Goal: Task Accomplishment & Management: Manage account settings

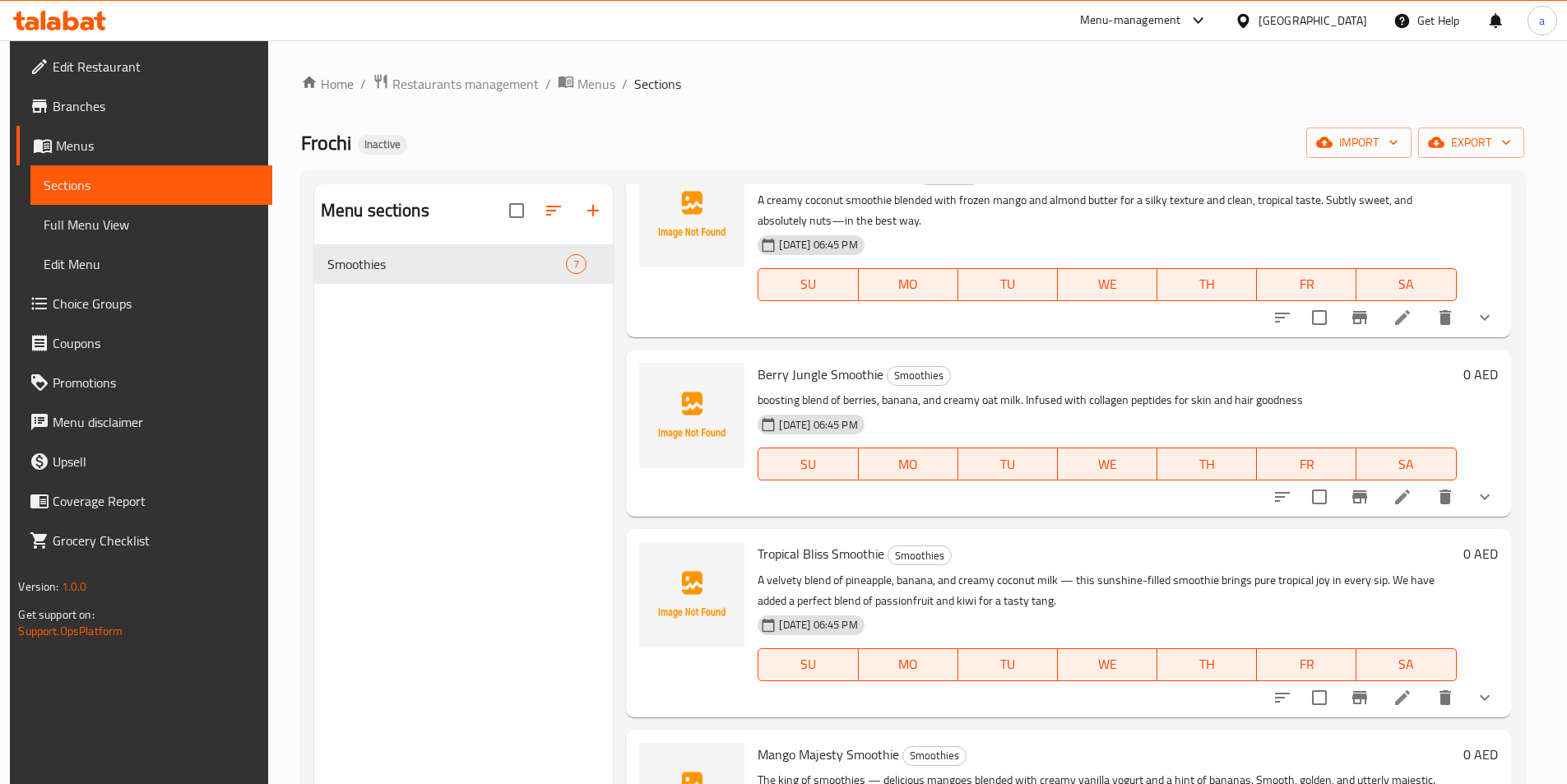
click at [1263, 28] on div "United Arab Emirates" at bounding box center [1313, 20] width 108 height 18
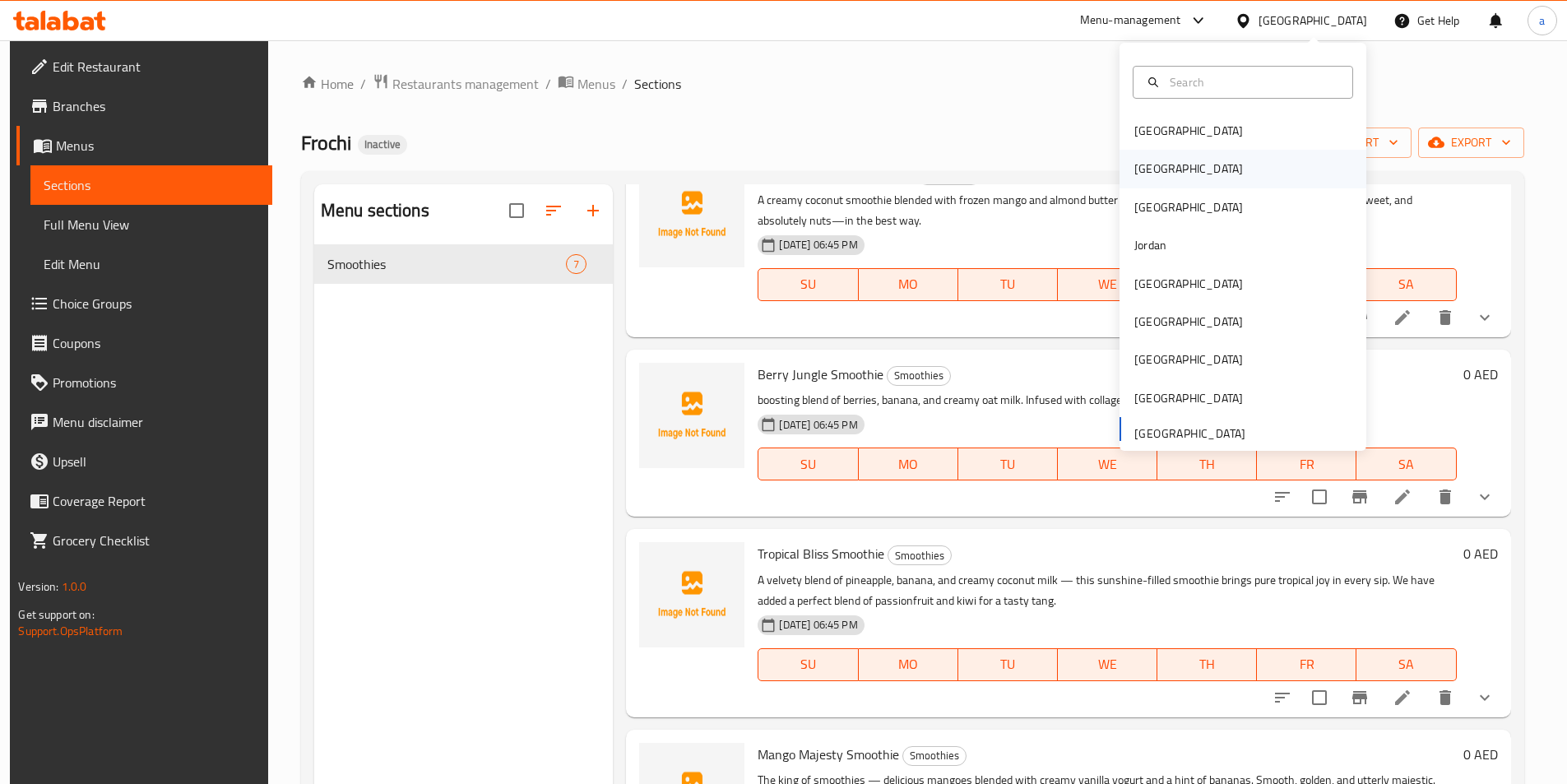
click at [1141, 184] on div "[GEOGRAPHIC_DATA]" at bounding box center [1188, 169] width 135 height 37
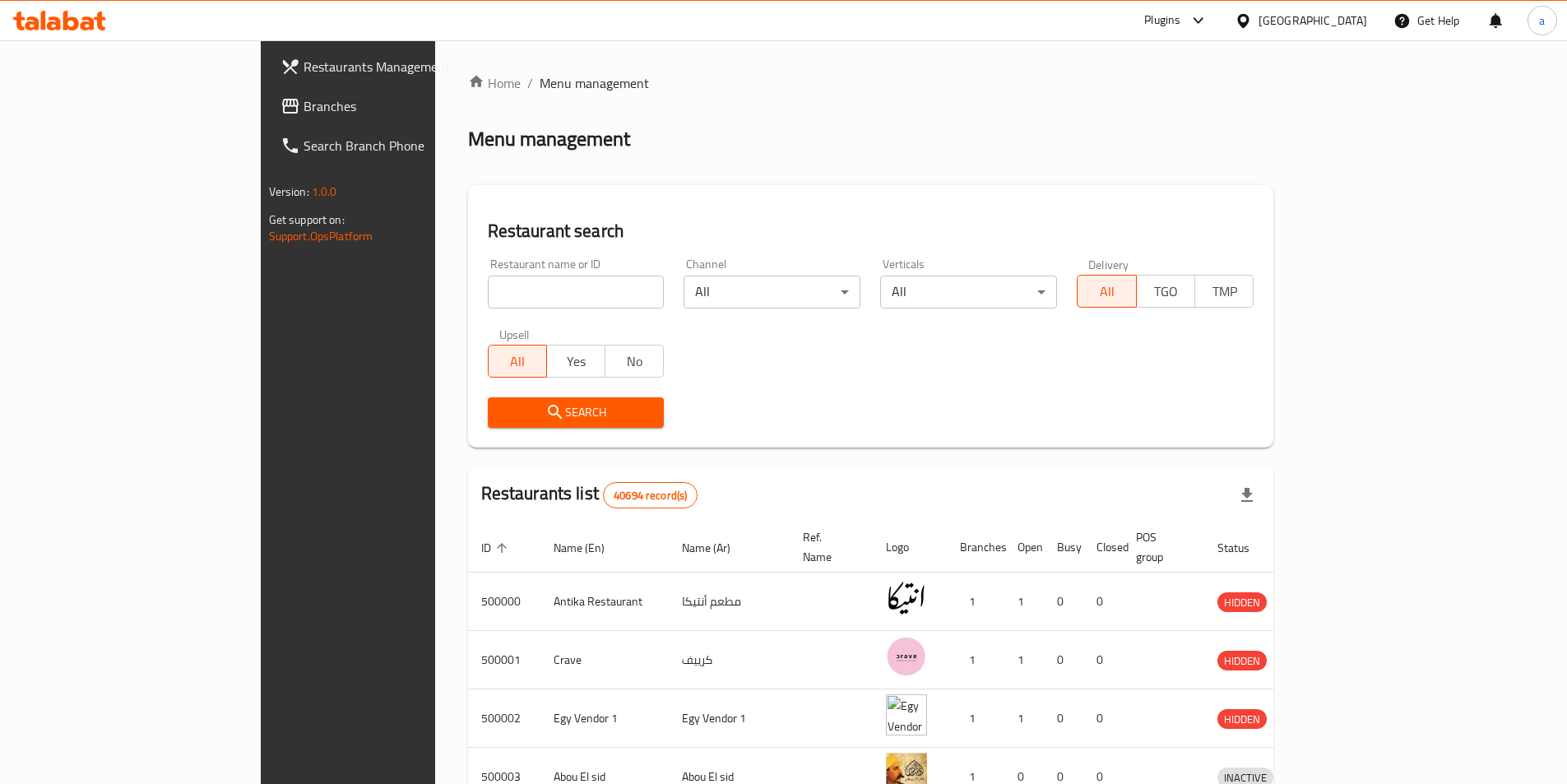
click at [304, 116] on span "Branches" at bounding box center [406, 106] width 205 height 20
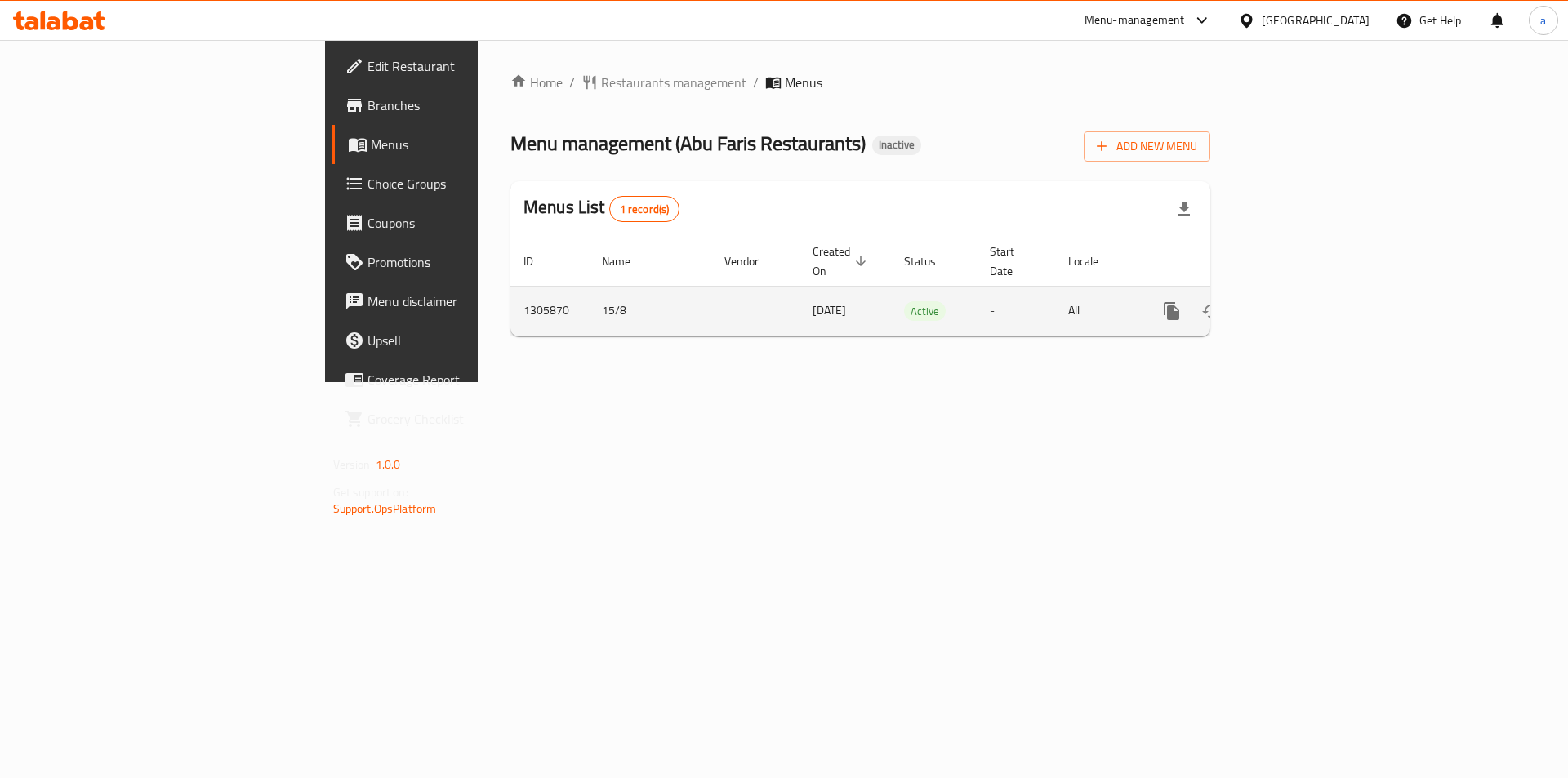
click at [1299, 301] on icon "enhanced table" at bounding box center [1289, 310] width 19 height 19
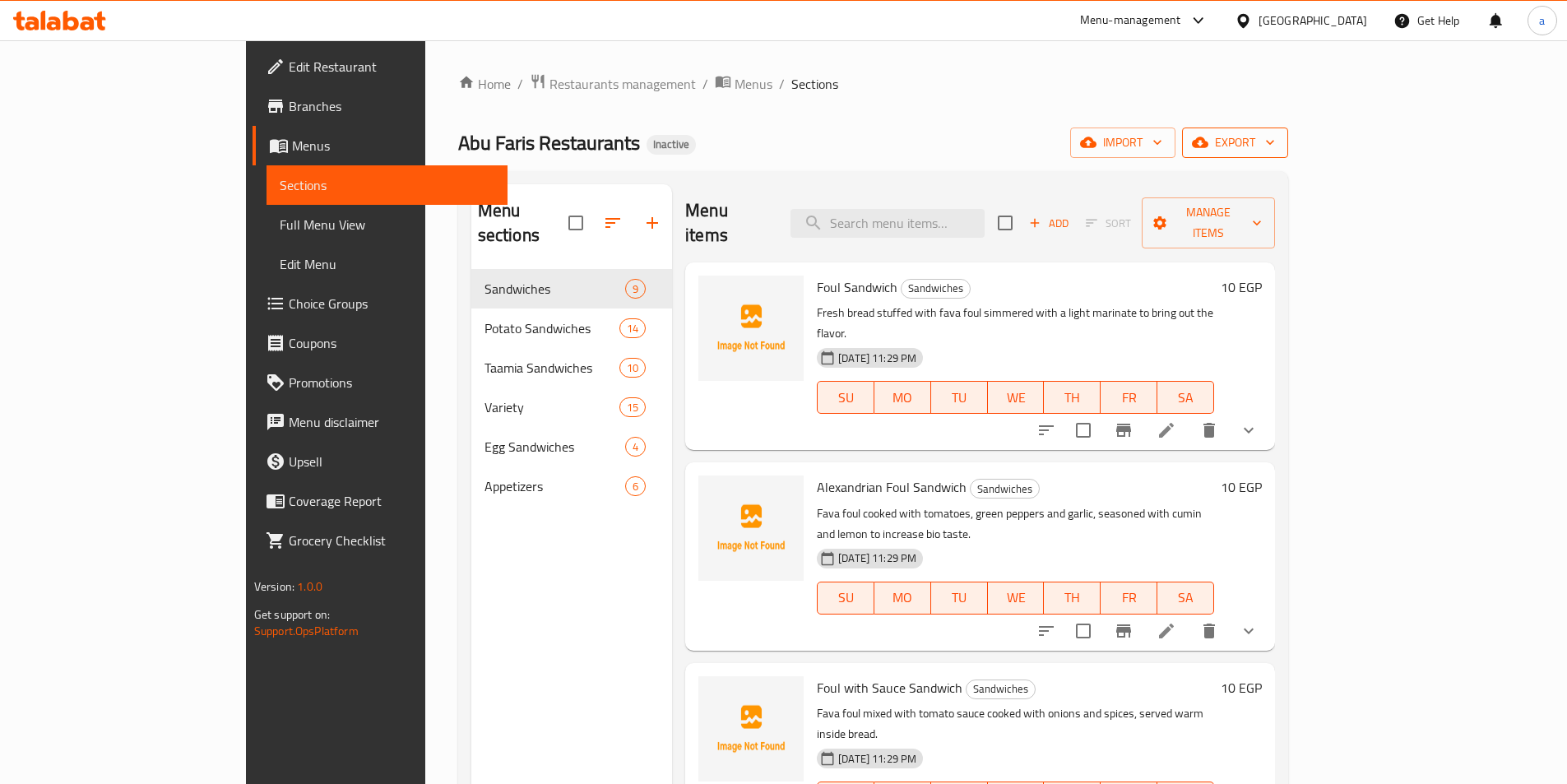
click at [1275, 147] on span "export" at bounding box center [1235, 142] width 80 height 20
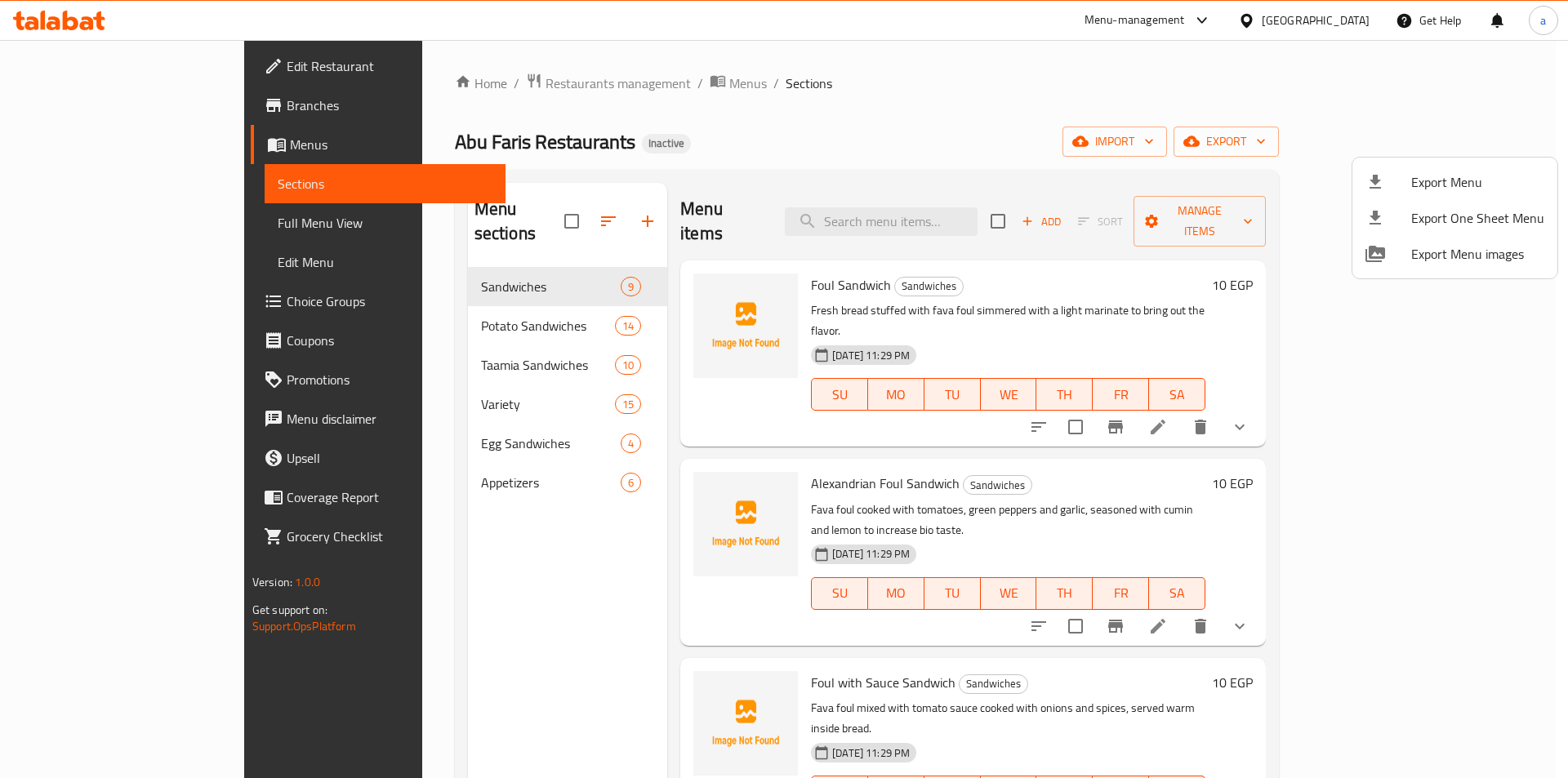
click at [1334, 156] on div at bounding box center [784, 389] width 1568 height 778
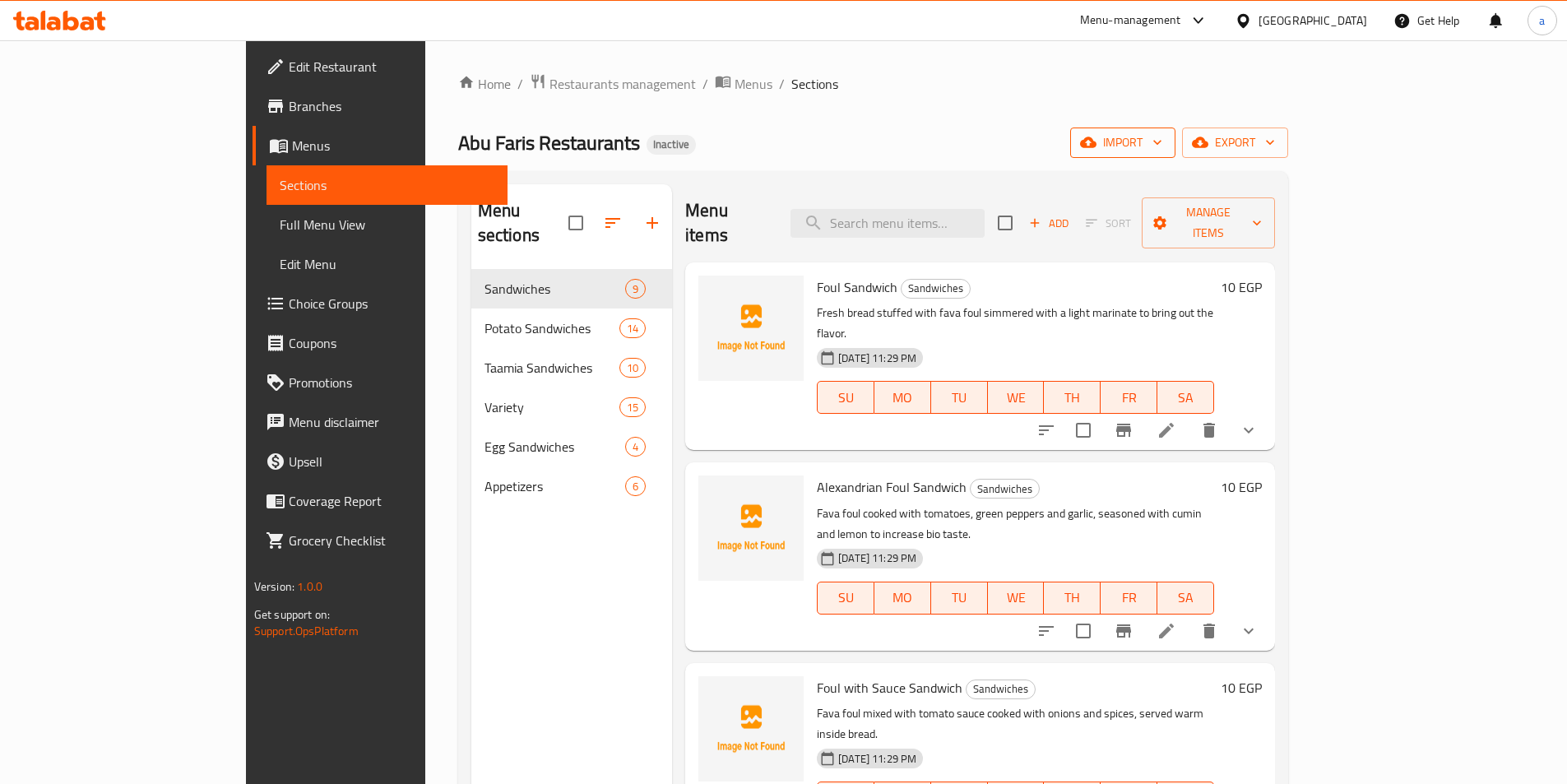
click at [1163, 144] on span "import" at bounding box center [1123, 142] width 79 height 20
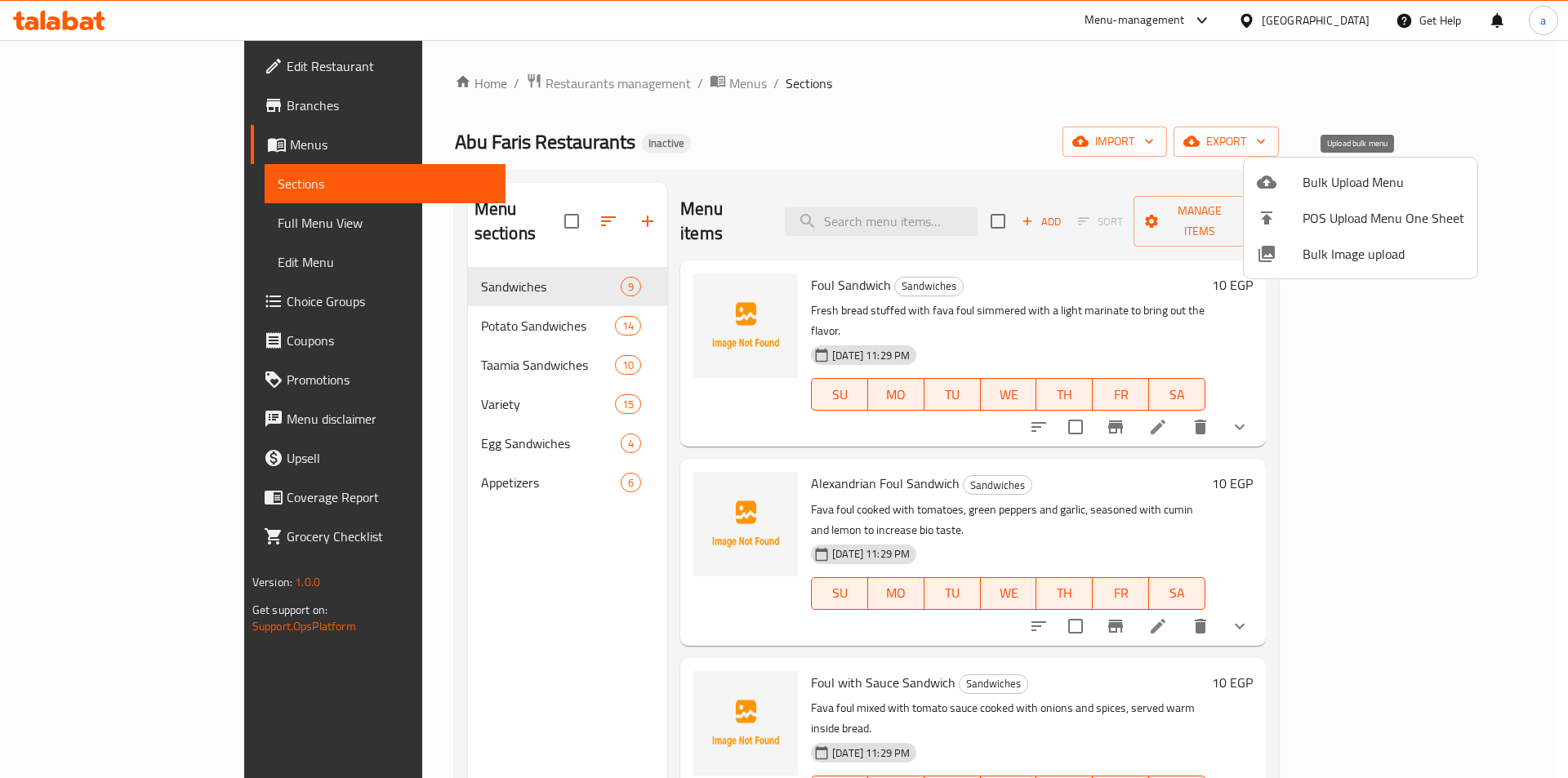
click at [1350, 186] on span "Bulk Upload Menu" at bounding box center [1383, 182] width 162 height 19
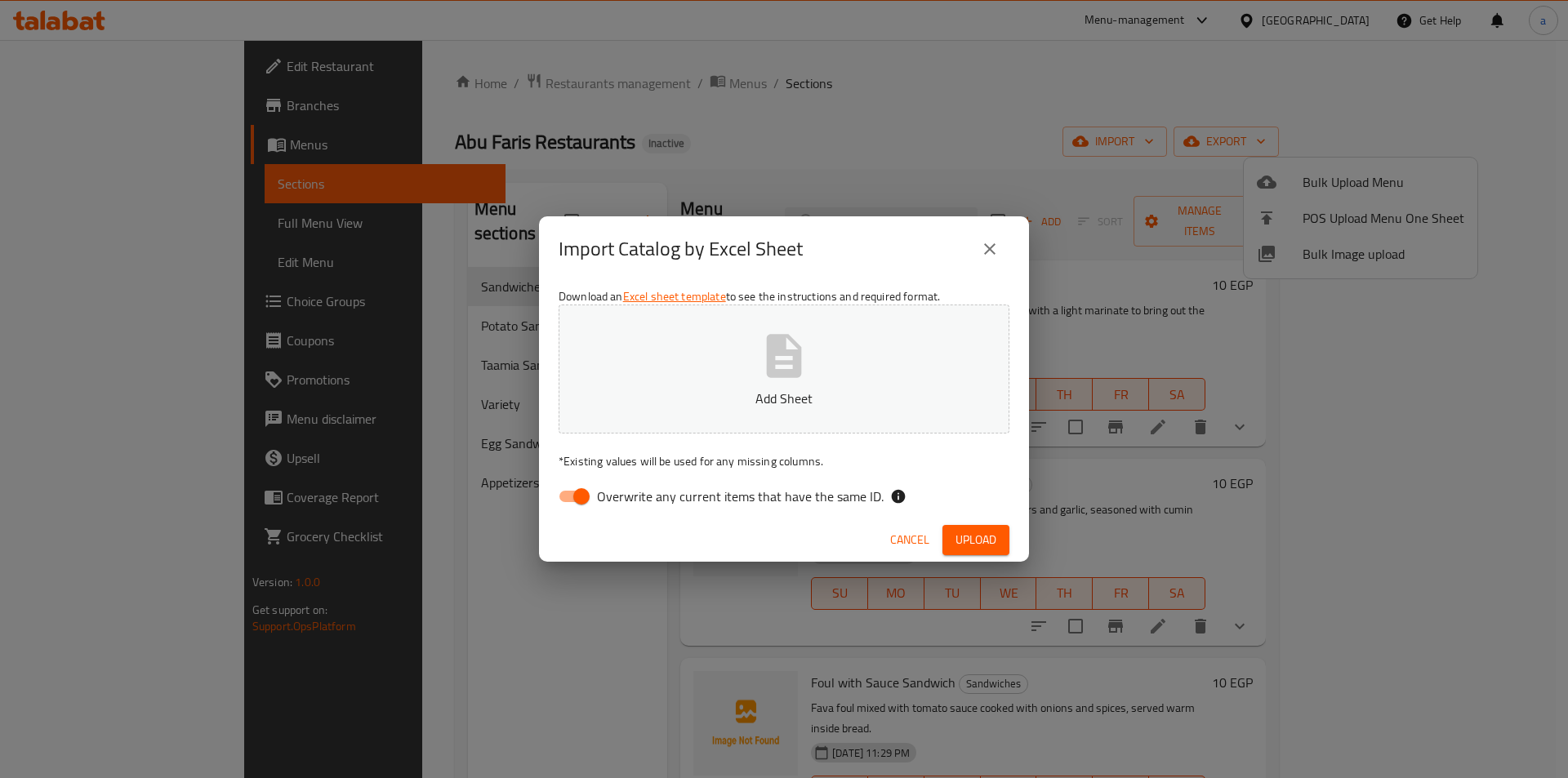
click at [586, 502] on input "Overwrite any current items that have the same ID." at bounding box center [581, 496] width 93 height 31
checkbox input "false"
click at [781, 382] on button "Add Sheet" at bounding box center [784, 369] width 451 height 129
click at [967, 537] on span "Upload" at bounding box center [976, 540] width 41 height 20
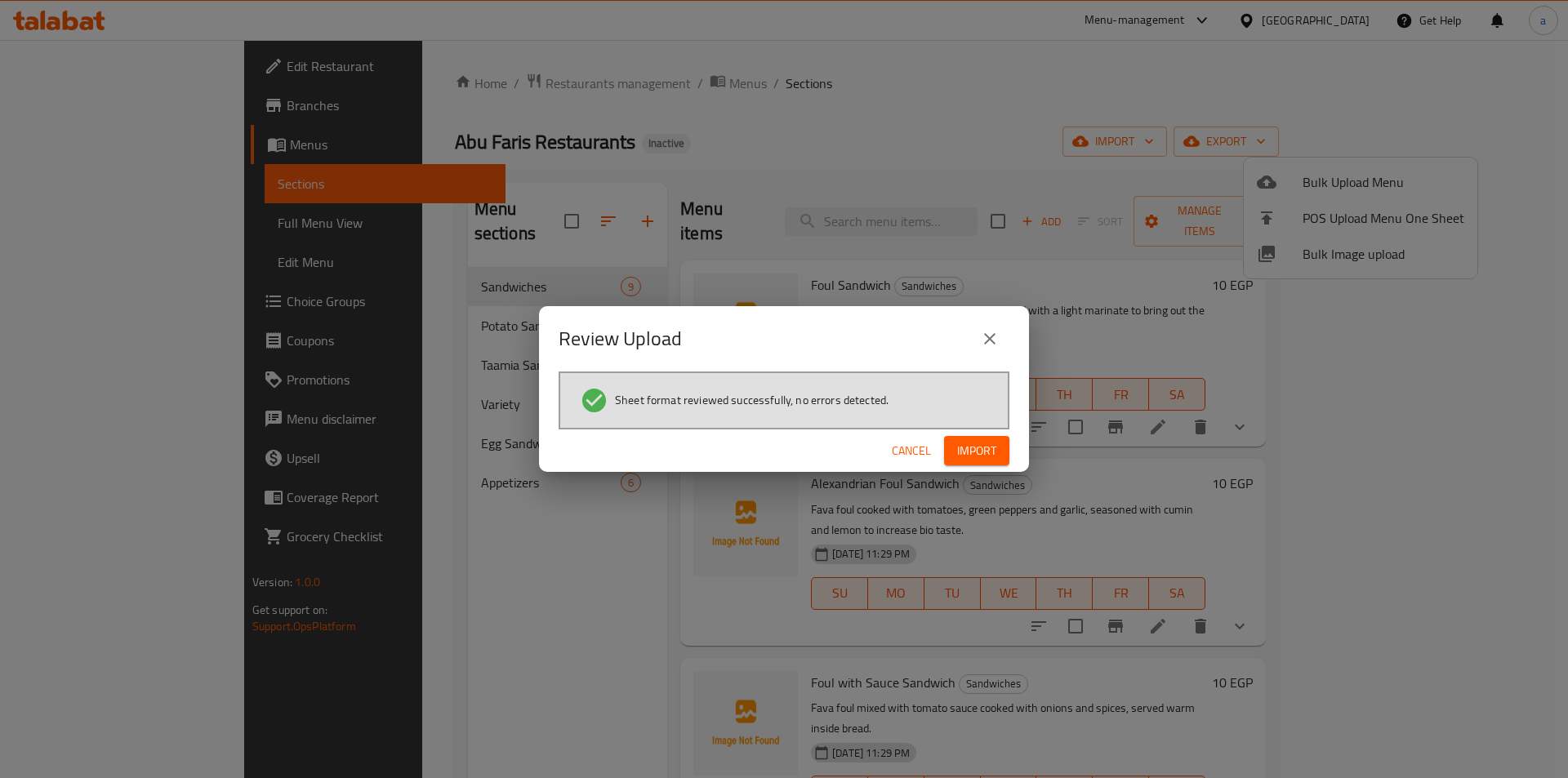
click at [974, 443] on span "Import" at bounding box center [977, 451] width 39 height 20
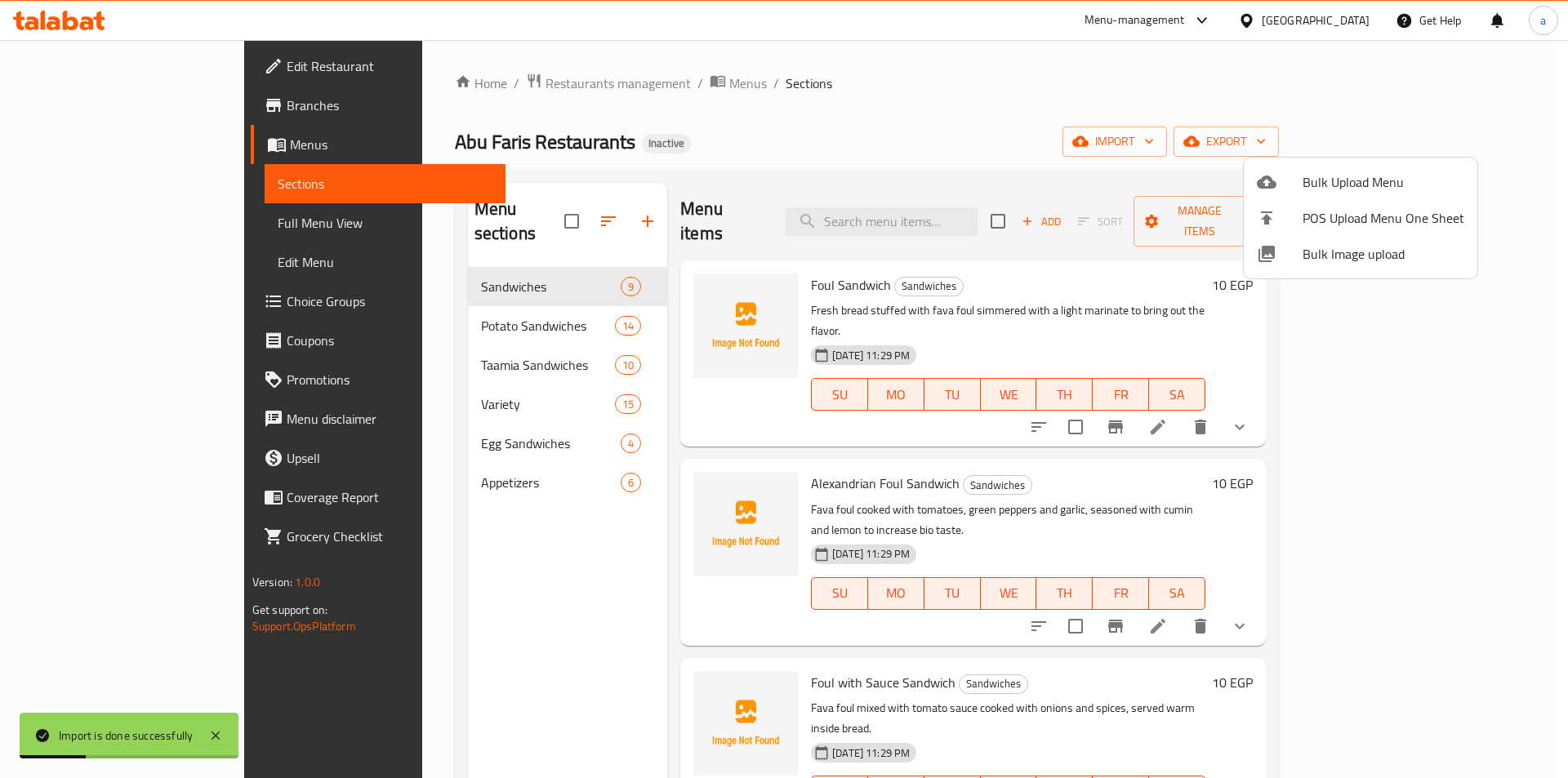
click at [415, 522] on div at bounding box center [784, 389] width 1568 height 778
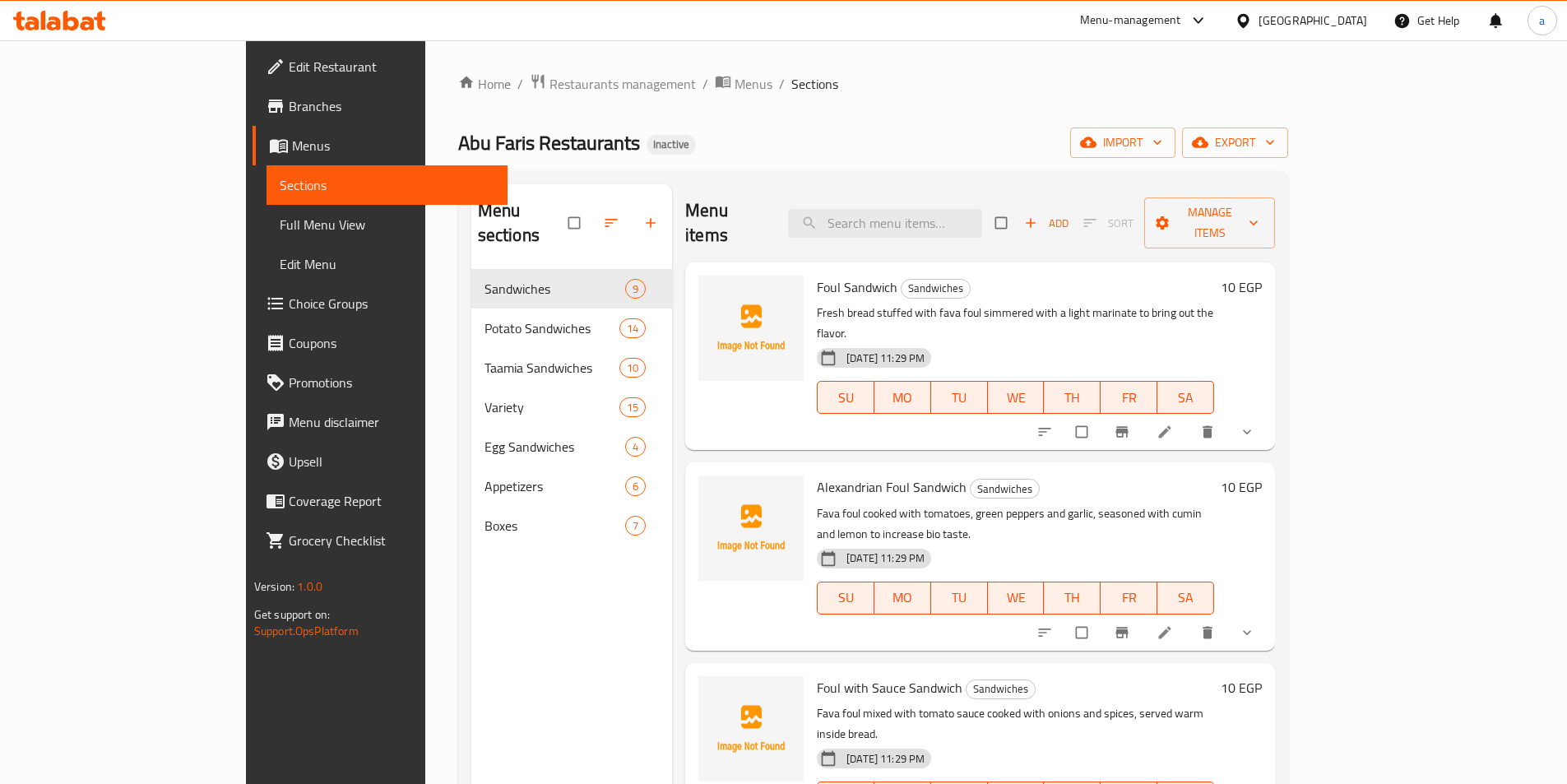
click at [280, 231] on span "Full Menu View" at bounding box center [387, 224] width 215 height 20
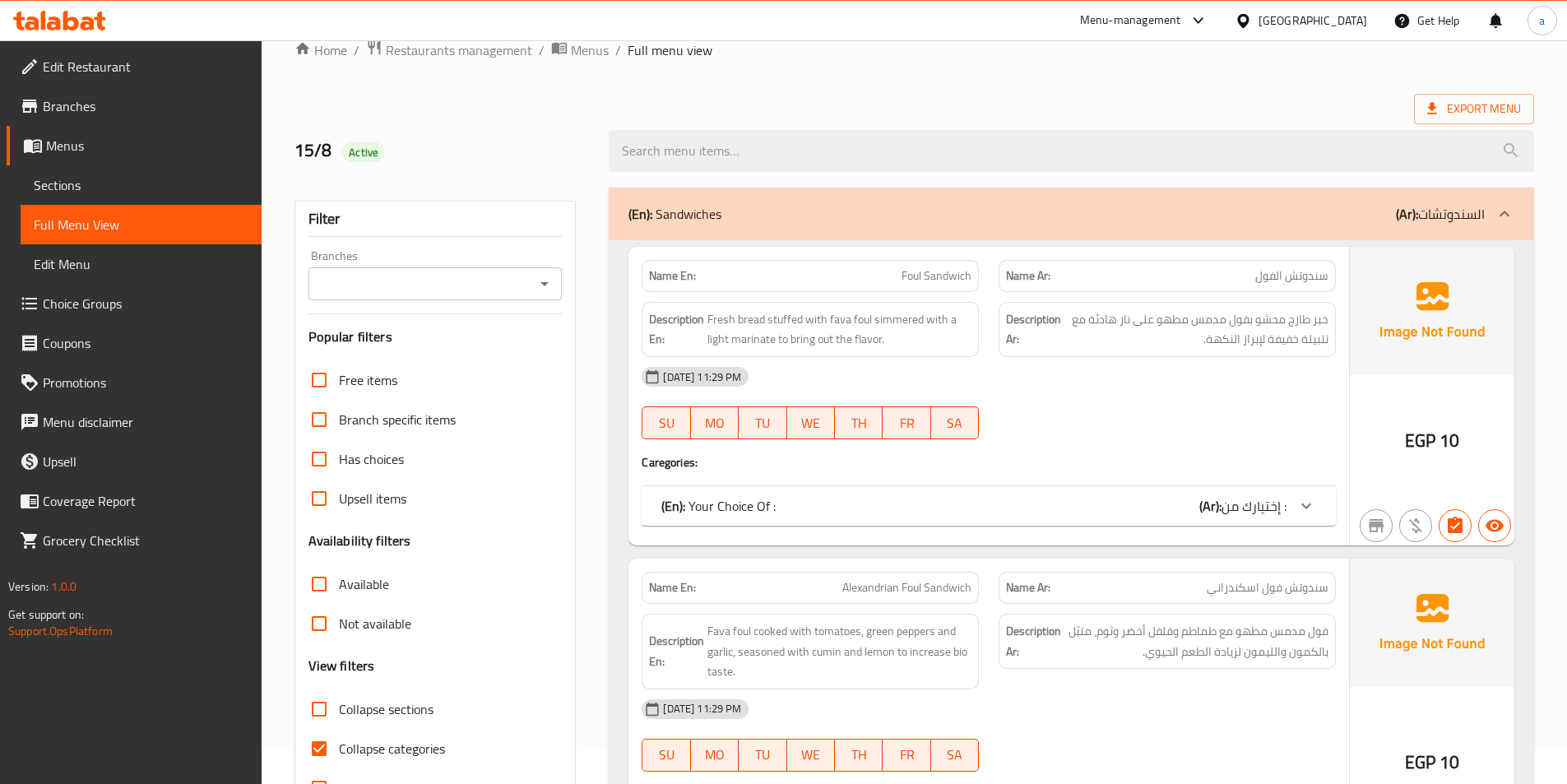
scroll to position [247, 0]
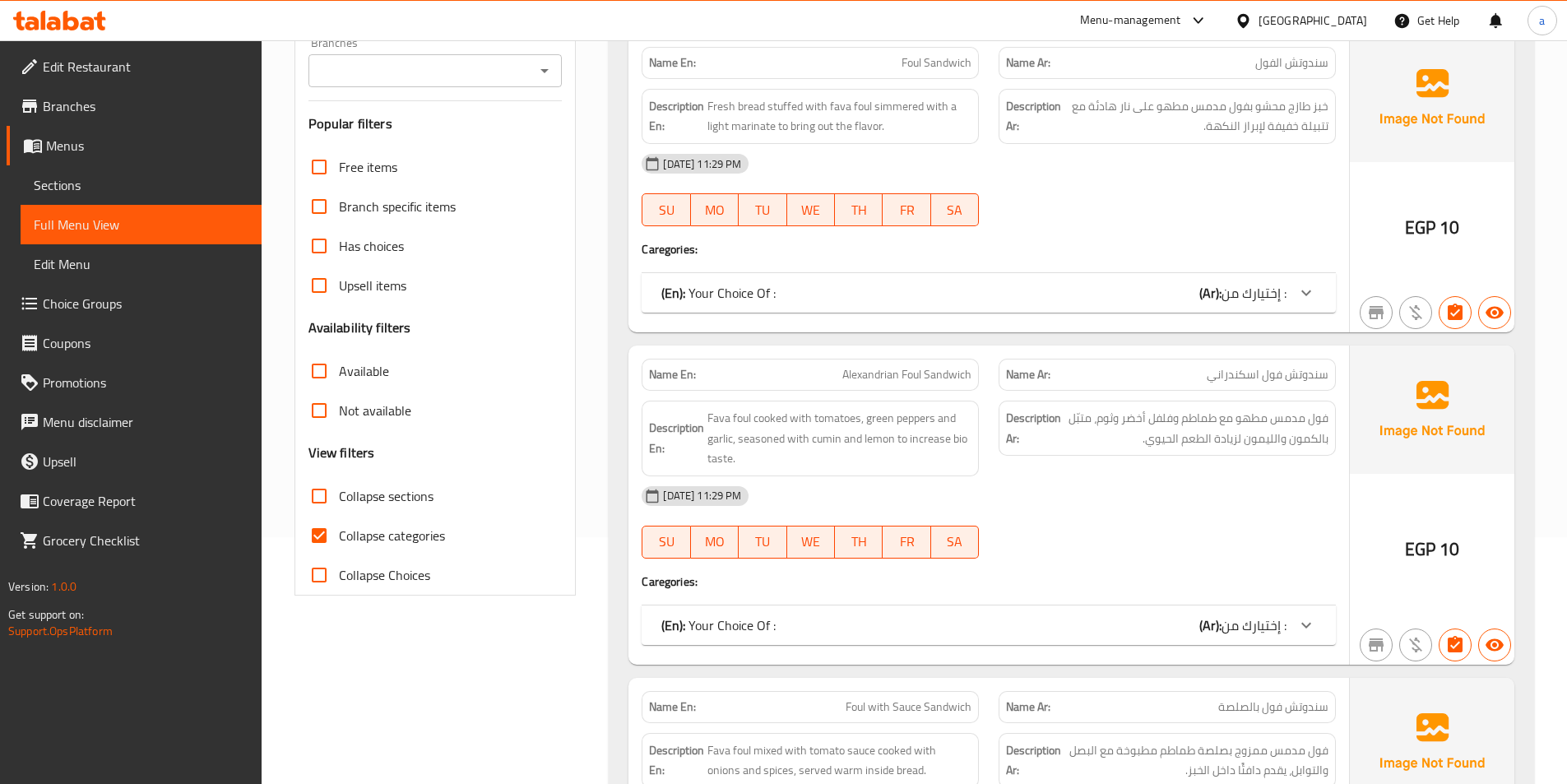
click at [345, 499] on span "Collapse sections" at bounding box center [386, 495] width 95 height 20
click at [339, 499] on input "Collapse sections" at bounding box center [319, 496] width 39 height 39
checkbox input "true"
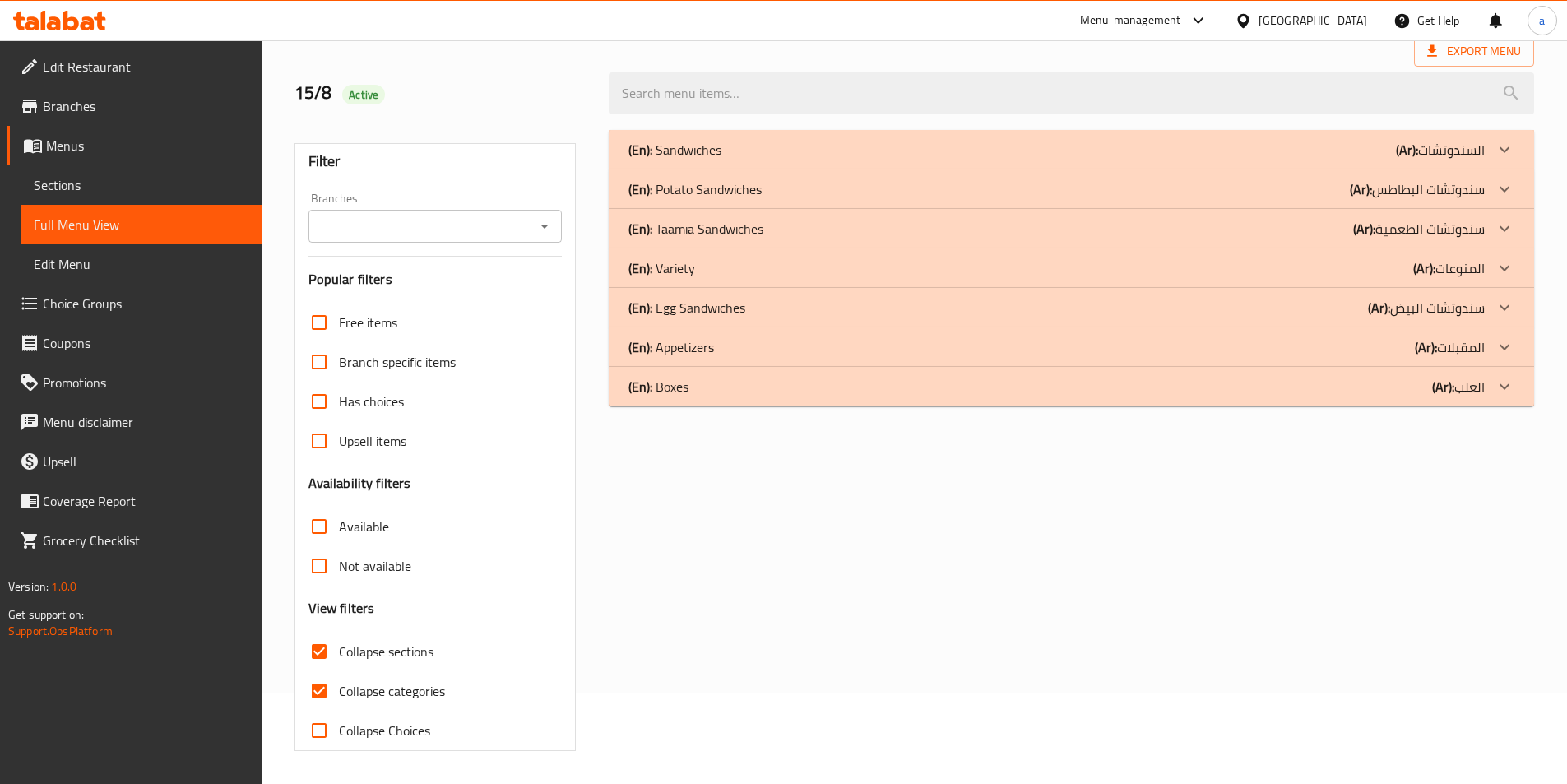
click at [321, 671] on input "Collapse categories" at bounding box center [319, 690] width 39 height 39
checkbox input "false"
click at [767, 170] on div "(En): Boxes (Ar): العلب" at bounding box center [1072, 149] width 926 height 39
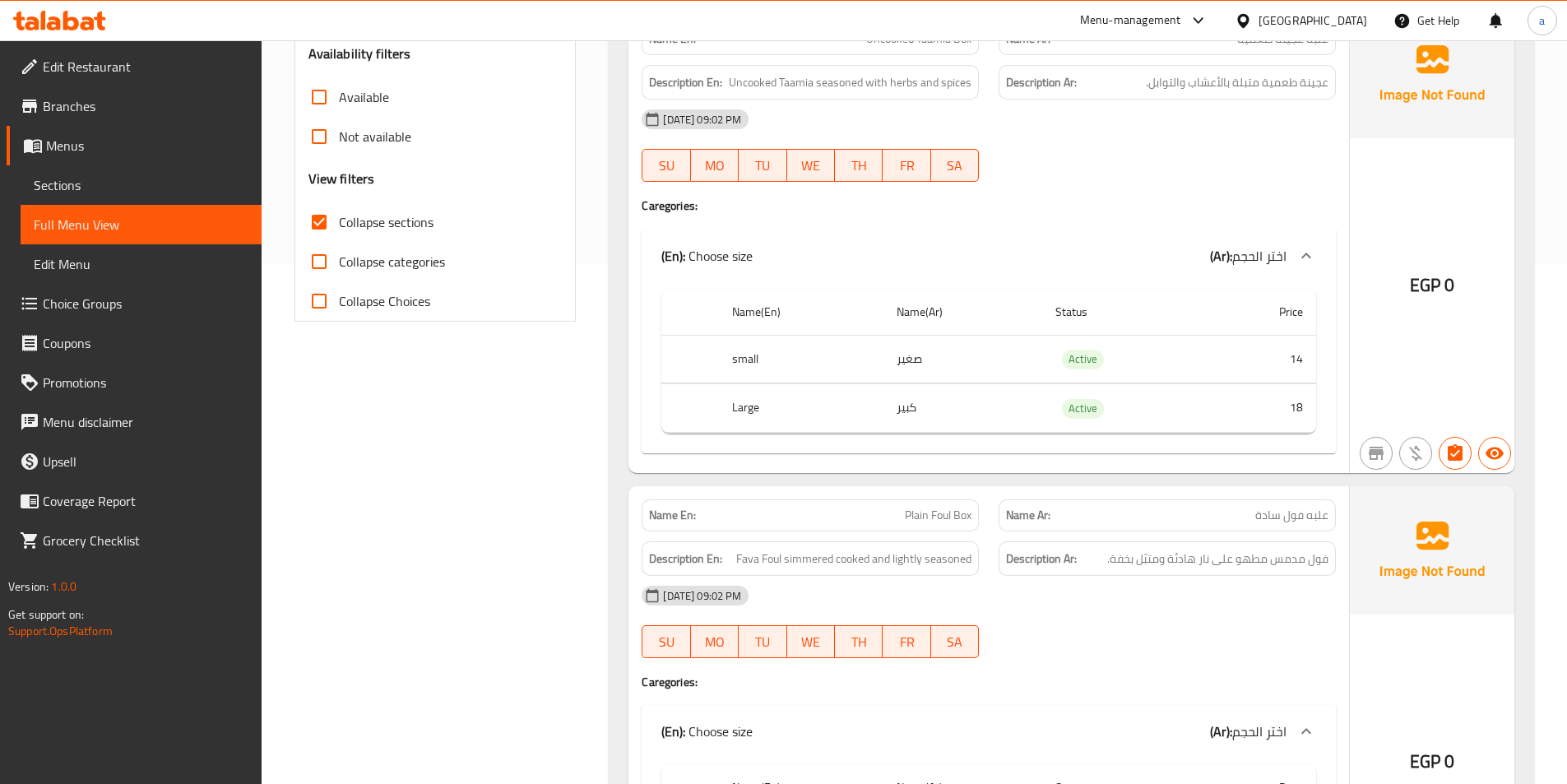
scroll to position [498, 0]
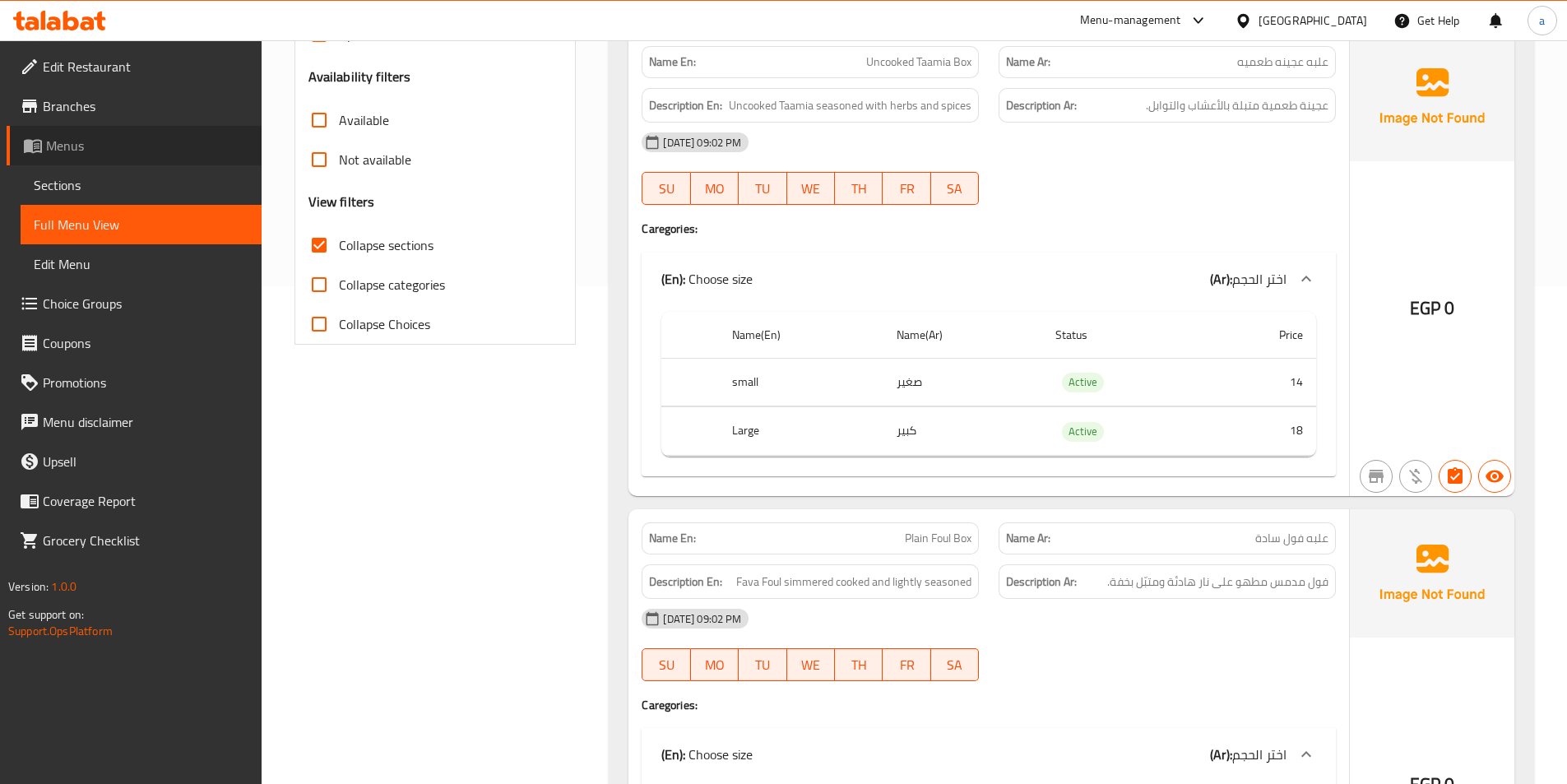
click at [78, 146] on span "Menus" at bounding box center [147, 145] width 202 height 20
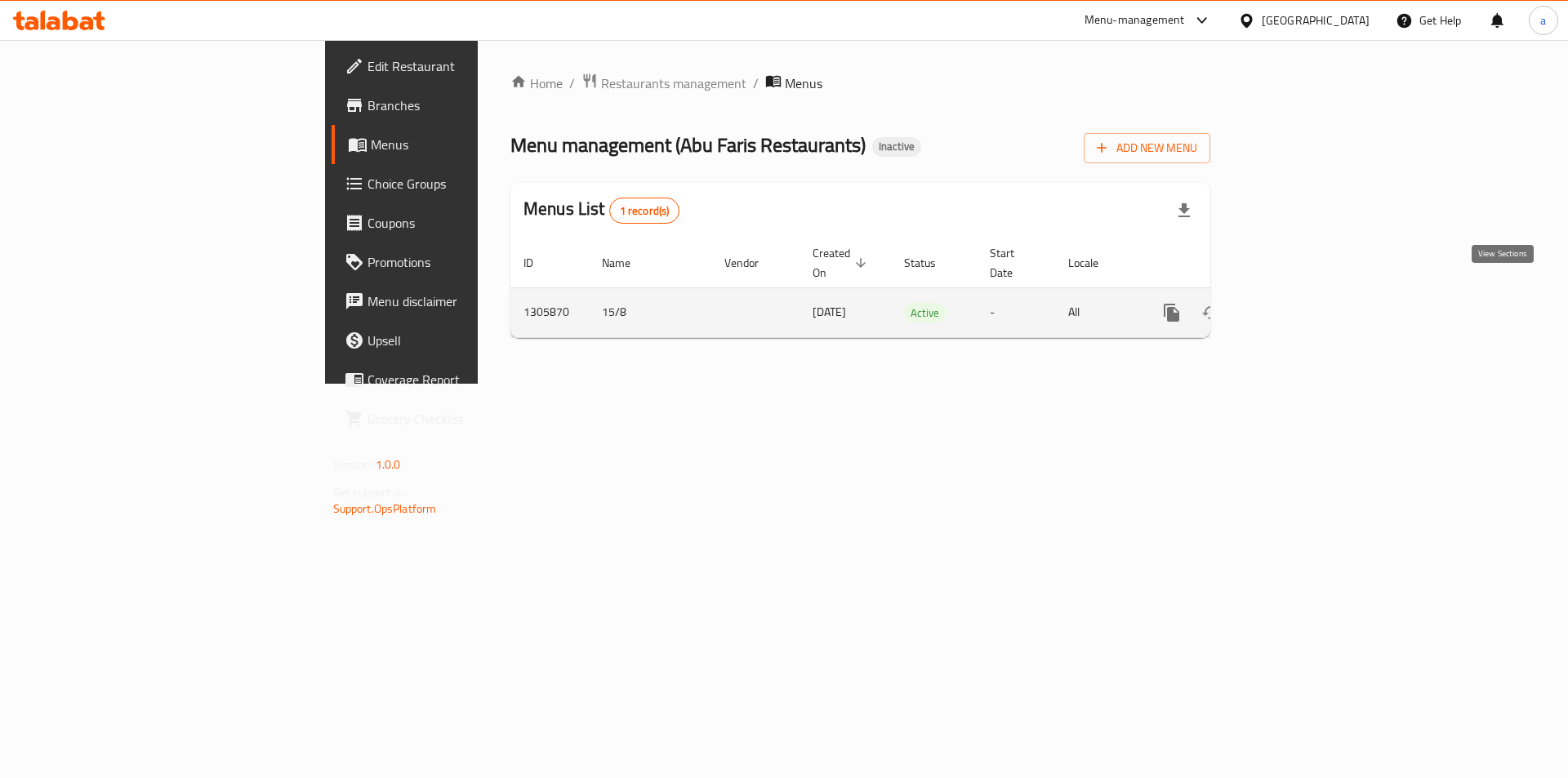
click at [1299, 304] on icon "enhanced table" at bounding box center [1289, 312] width 19 height 19
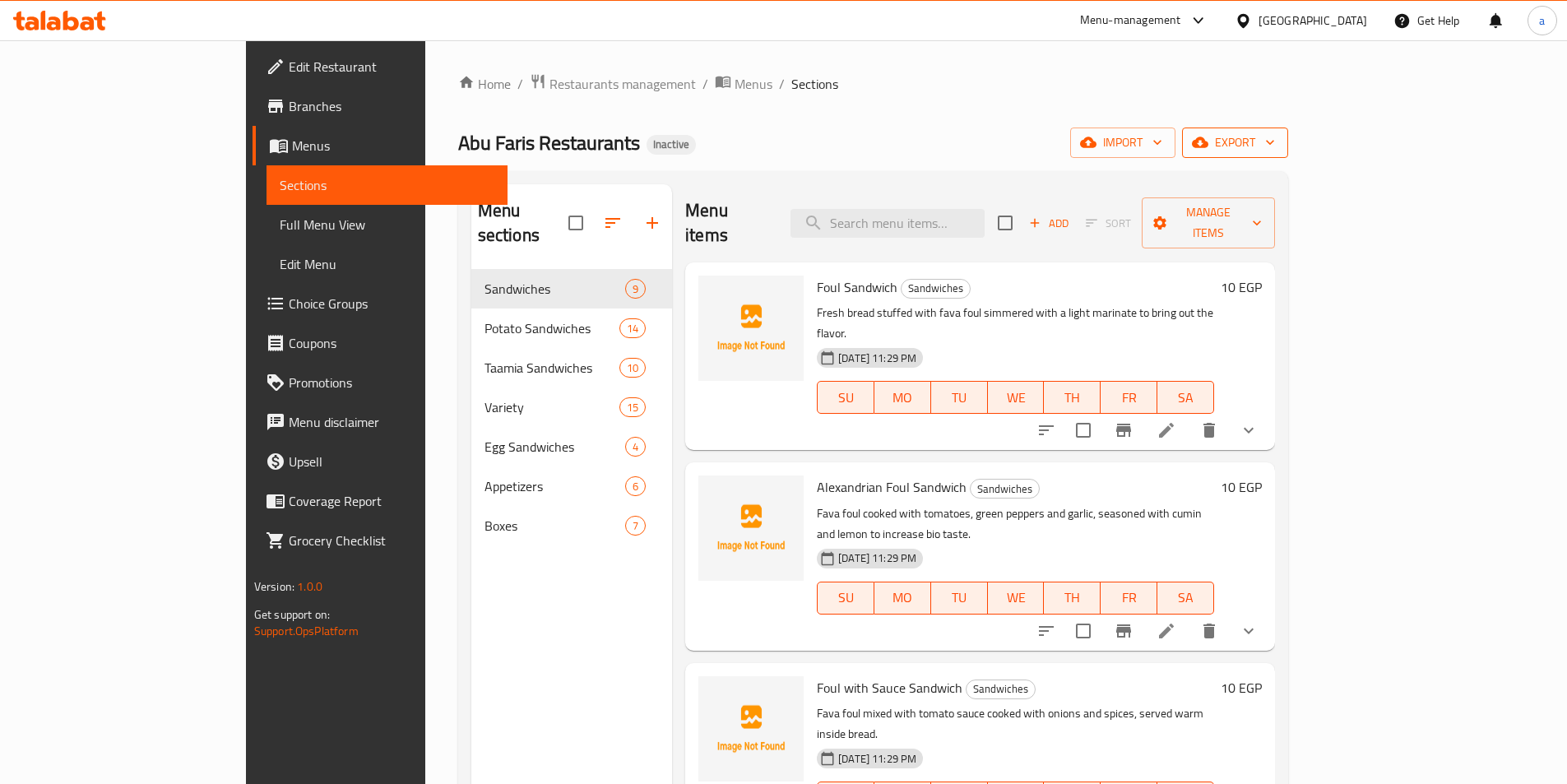
click at [1279, 148] on icon "button" at bounding box center [1269, 141] width 16 height 16
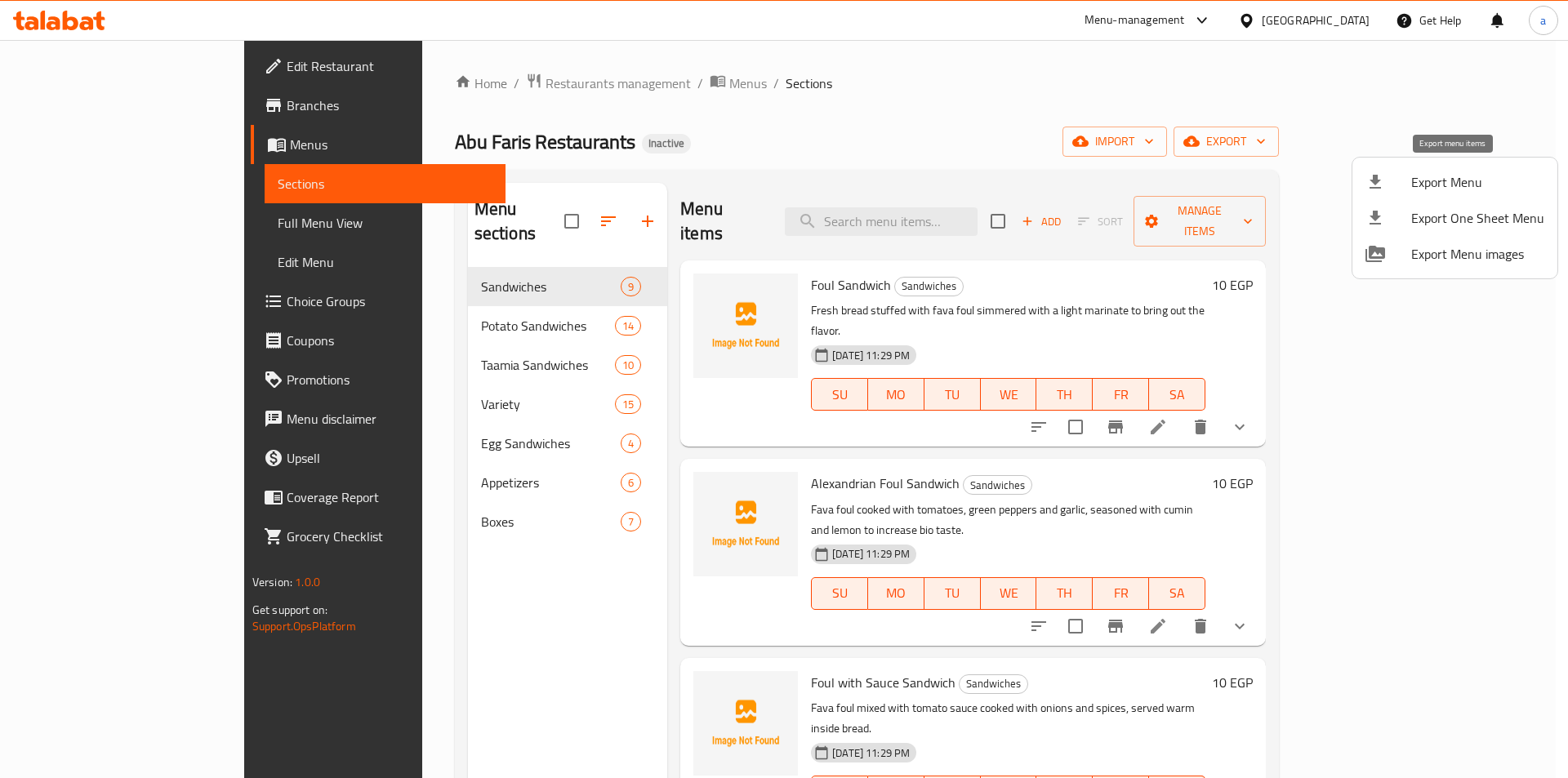
click at [1419, 187] on span "Export Menu" at bounding box center [1477, 182] width 133 height 19
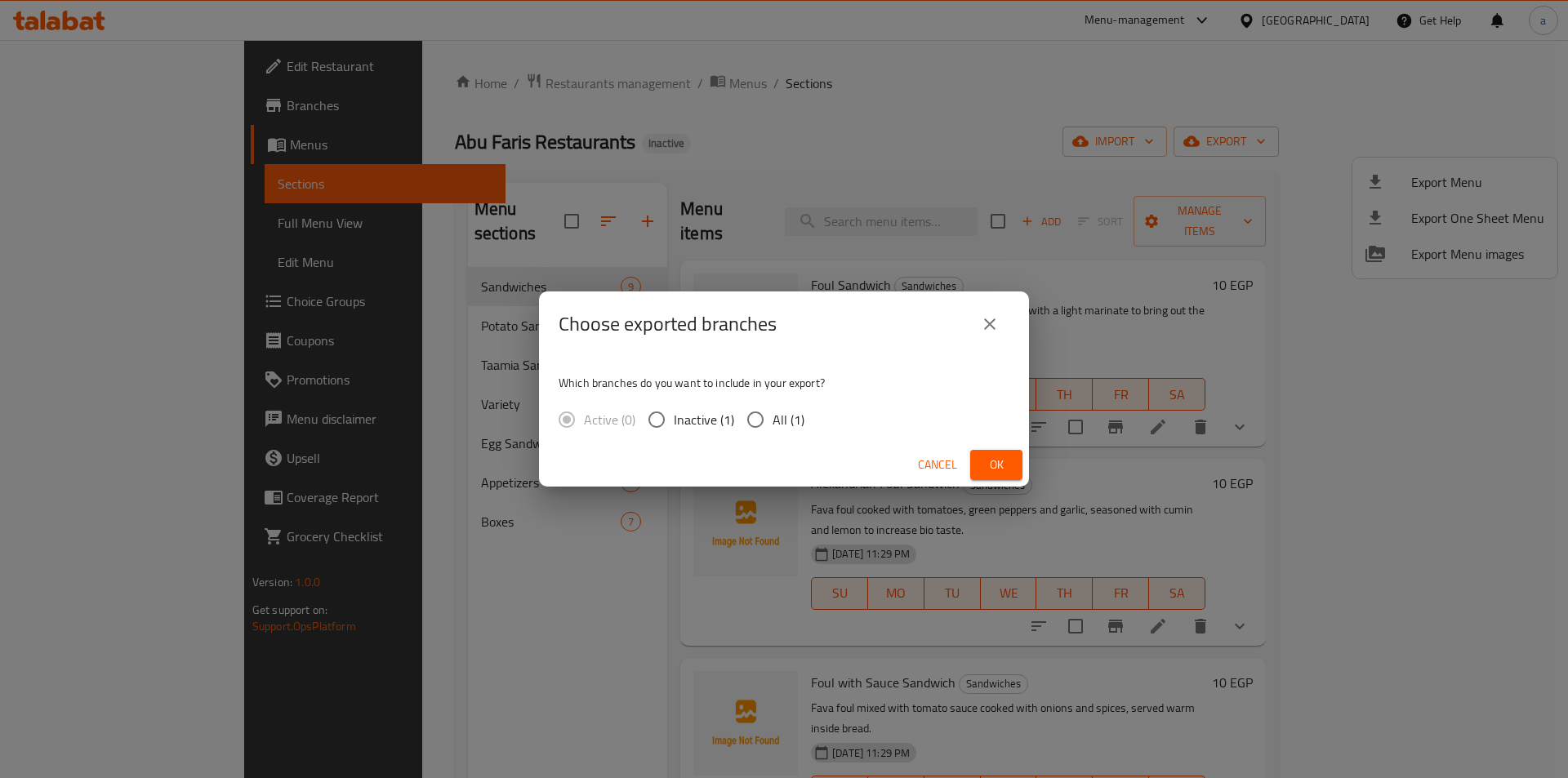
click at [785, 430] on span "All (1)" at bounding box center [789, 419] width 32 height 19
click at [773, 430] on input "All (1)" at bounding box center [755, 419] width 35 height 35
radio input "true"
click at [988, 459] on span "Ok" at bounding box center [996, 465] width 26 height 20
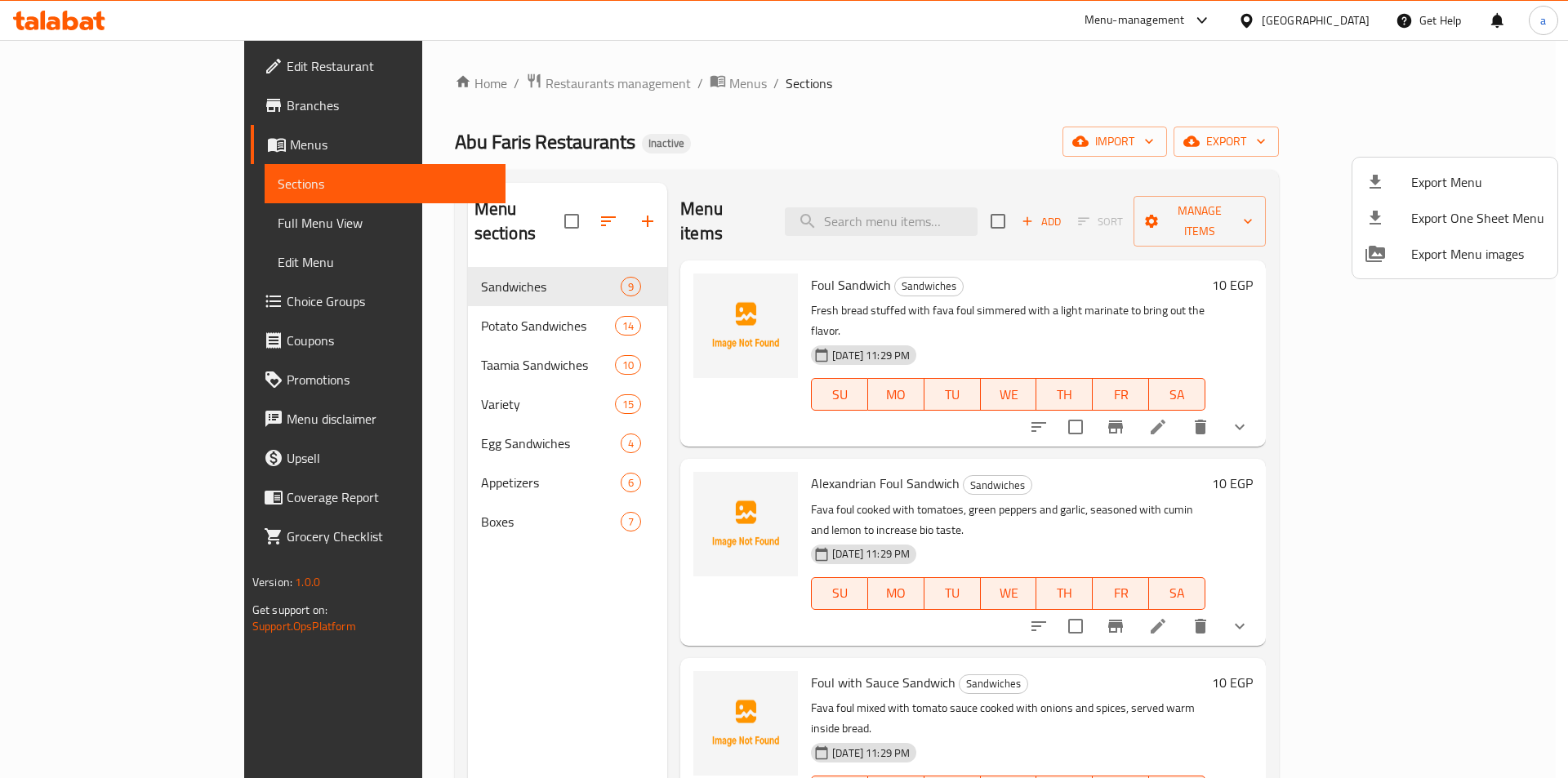
click at [515, 680] on div at bounding box center [784, 389] width 1568 height 778
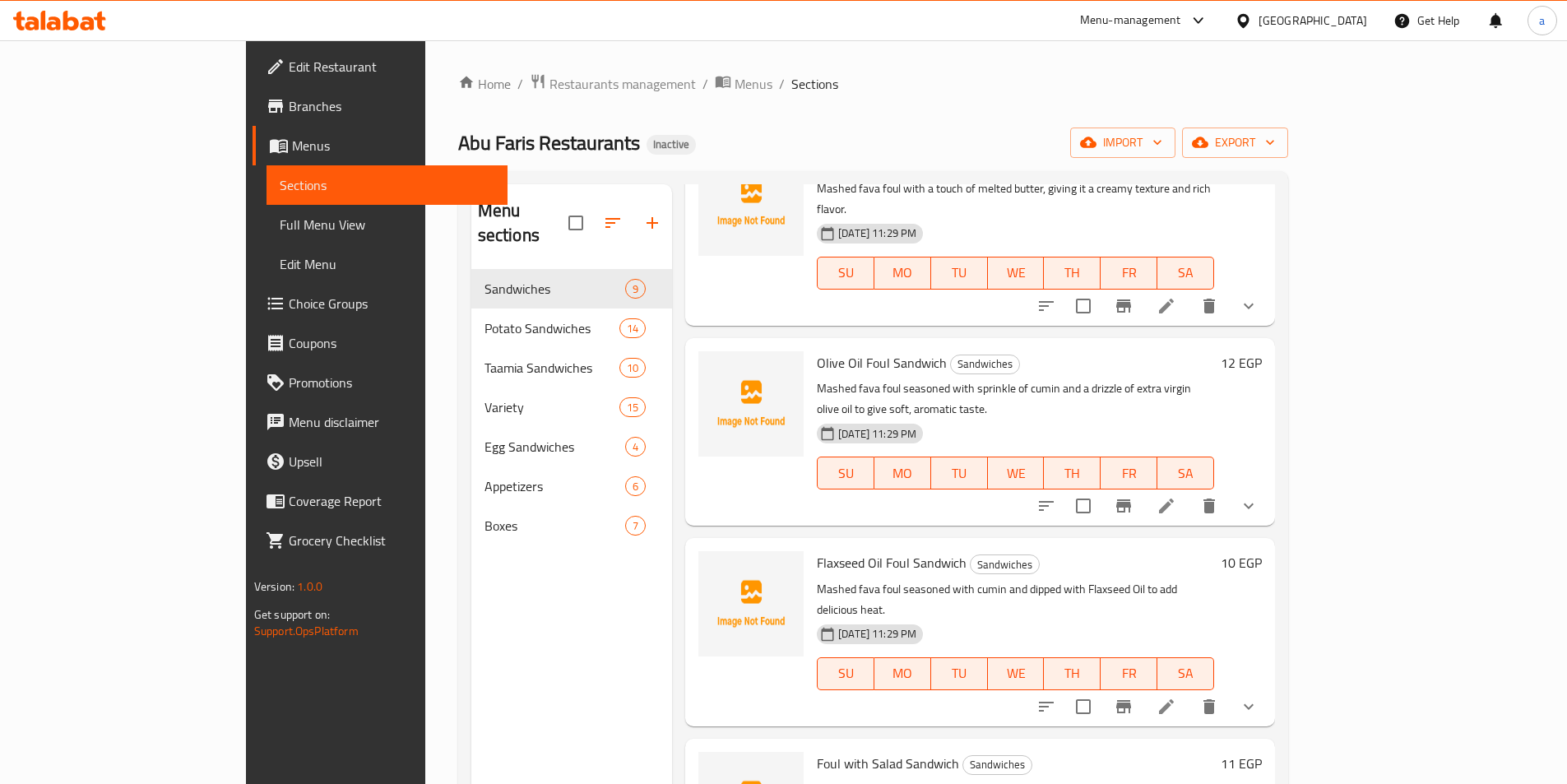
scroll to position [850, 0]
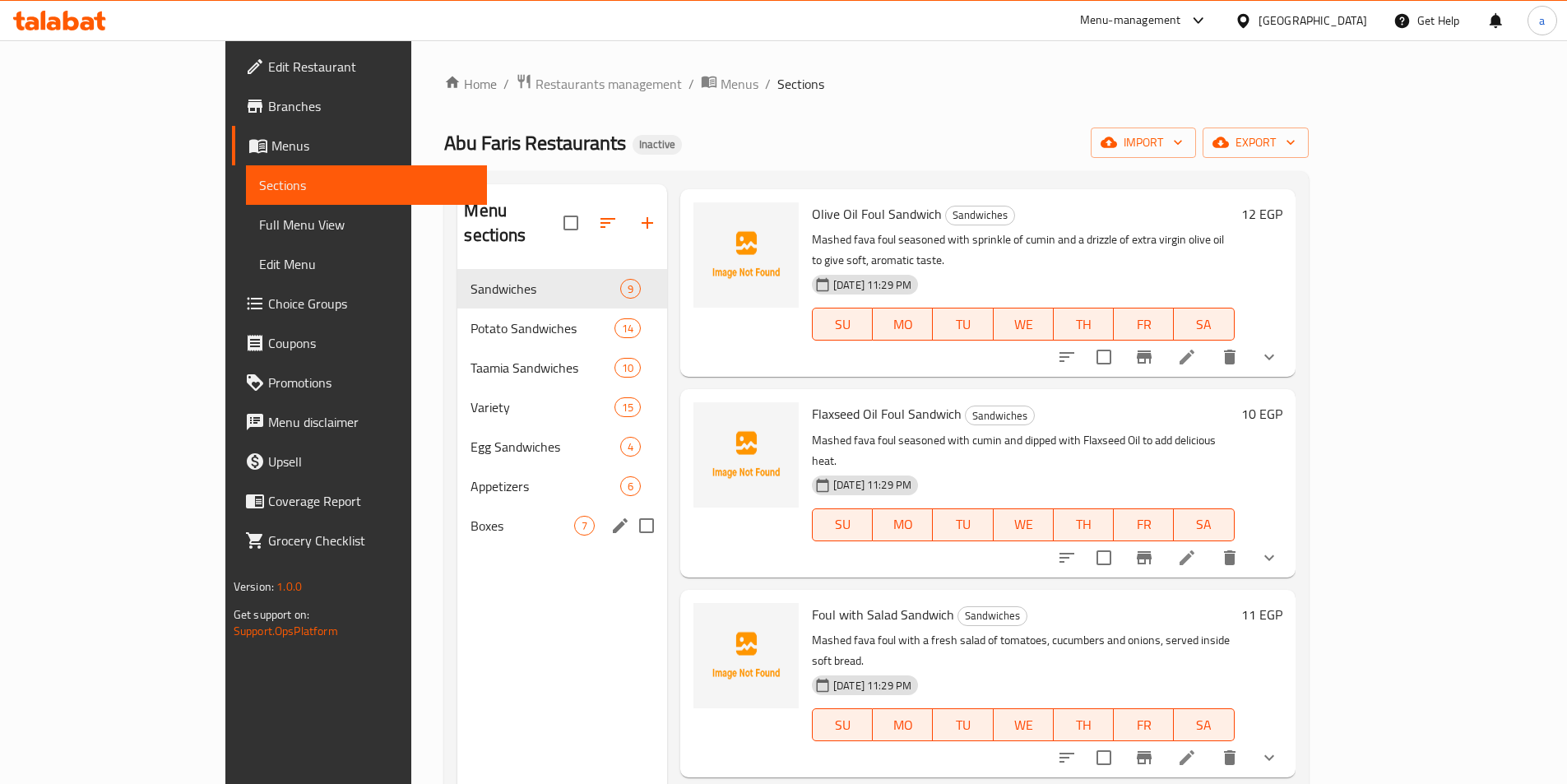
click at [458, 511] on div "Boxes 7" at bounding box center [563, 525] width 210 height 39
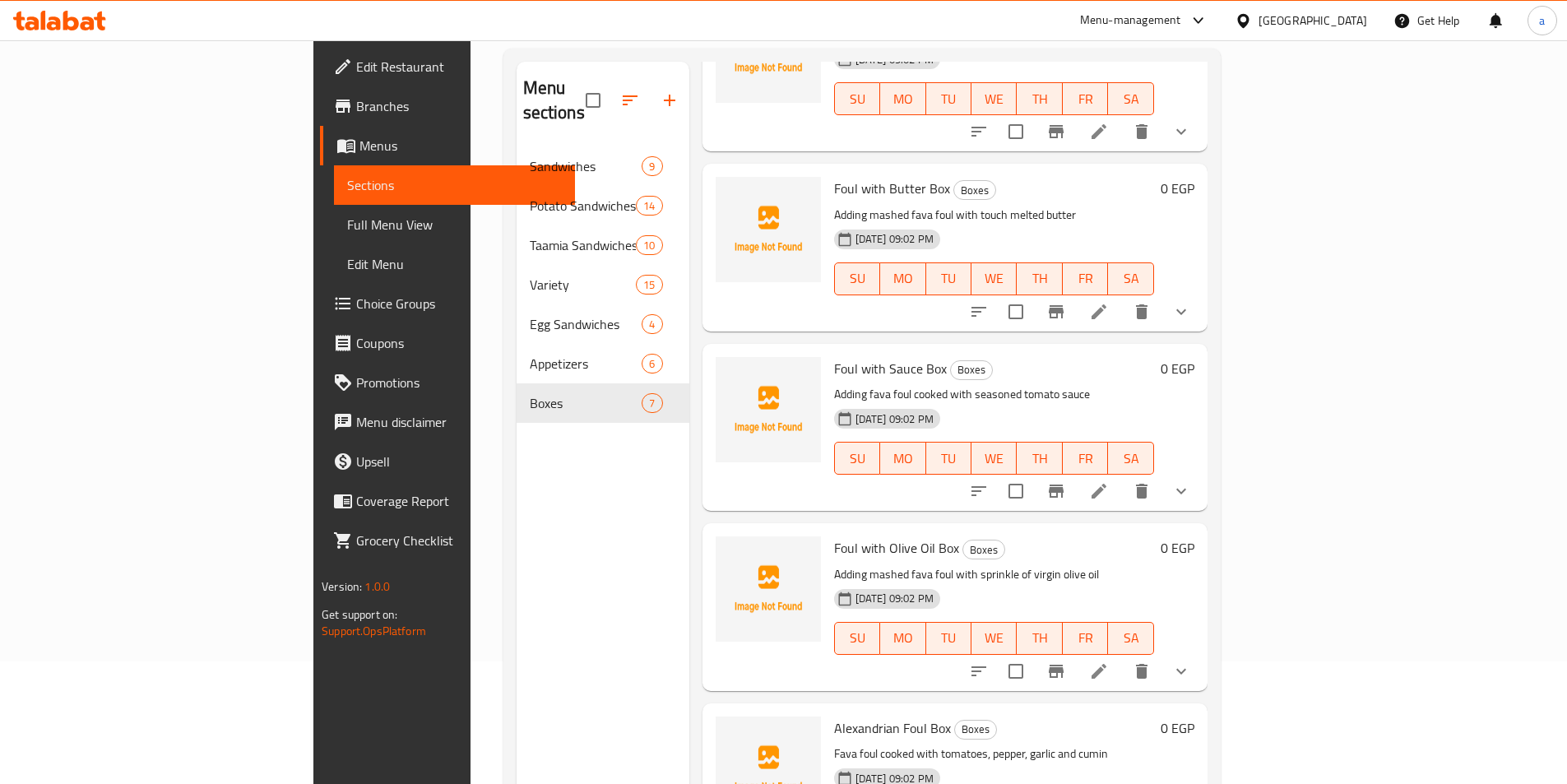
scroll to position [230, 0]
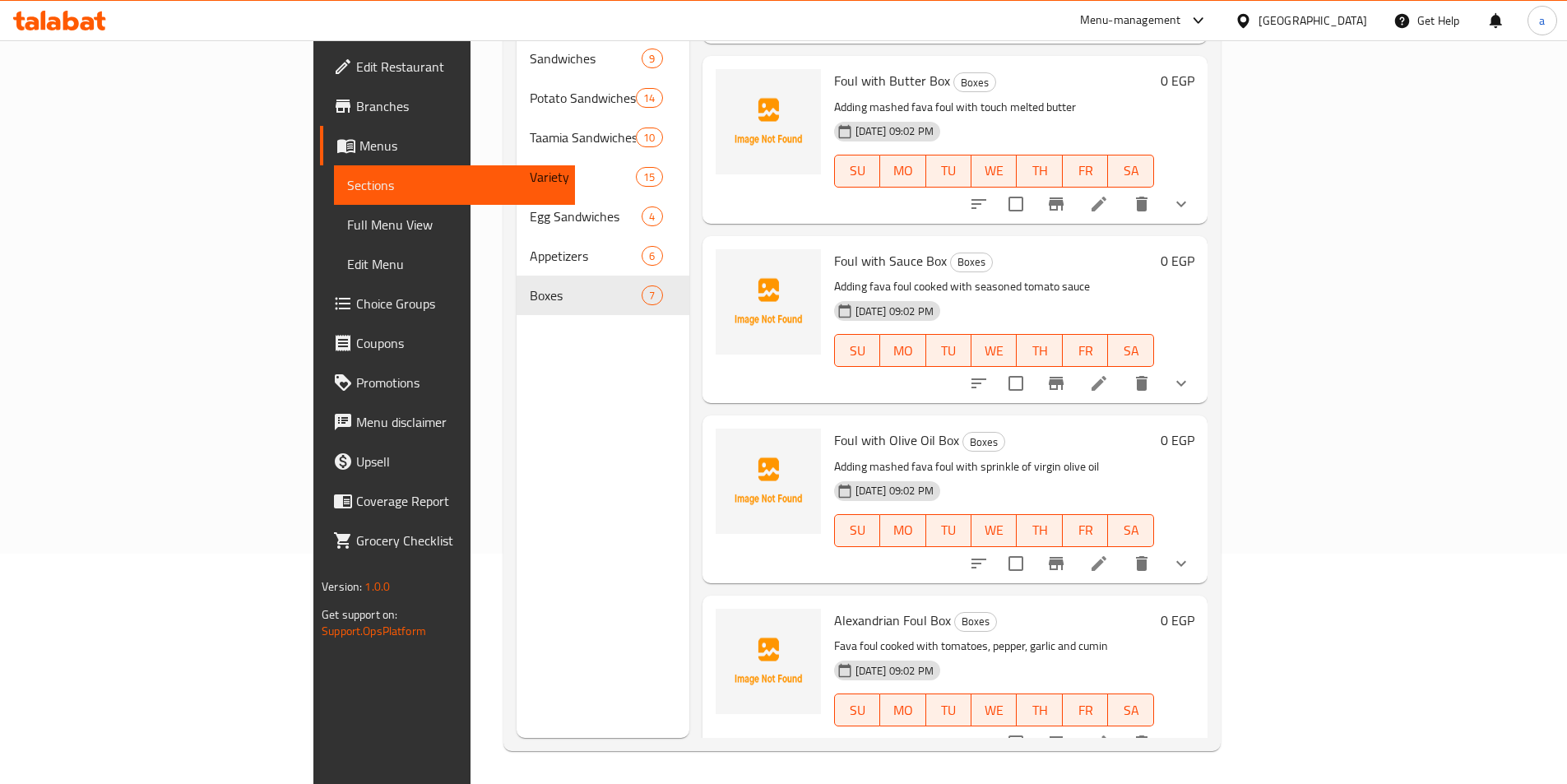
click at [504, 482] on div "Menu sections Sandwiches 9 Potato Sandwiches 14 Taamia Sandwiches 10 Variety 15…" at bounding box center [863, 346] width 718 height 810
